Goal: Check status

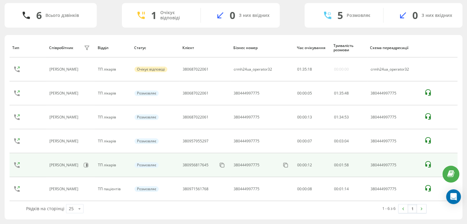
scroll to position [40, 0]
click at [429, 164] on icon at bounding box center [427, 165] width 7 height 7
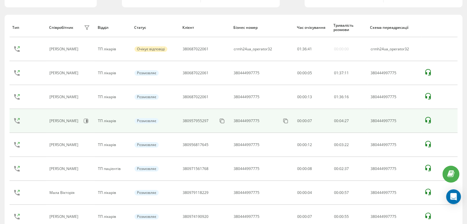
scroll to position [0, 0]
